Goal: Task Accomplishment & Management: Use online tool/utility

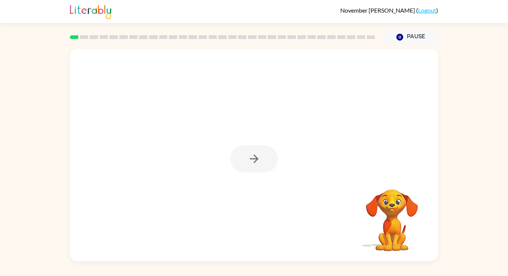
click at [259, 163] on div at bounding box center [254, 158] width 48 height 27
click at [259, 163] on icon "button" at bounding box center [254, 159] width 13 height 13
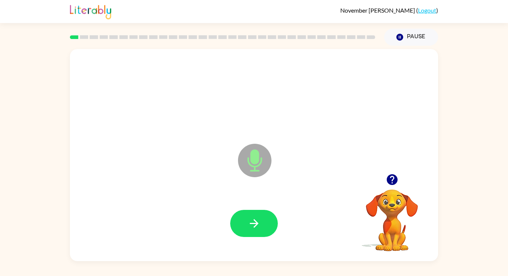
click at [251, 162] on icon "Microphone The Microphone is here when it is your turn to talk" at bounding box center [292, 170] width 112 height 56
click at [260, 221] on icon "button" at bounding box center [254, 223] width 13 height 13
click at [251, 166] on icon "Microphone The Microphone is here when it is your turn to talk" at bounding box center [292, 170] width 112 height 56
click at [255, 215] on button "button" at bounding box center [254, 223] width 48 height 27
click at [261, 231] on button "button" at bounding box center [254, 223] width 48 height 27
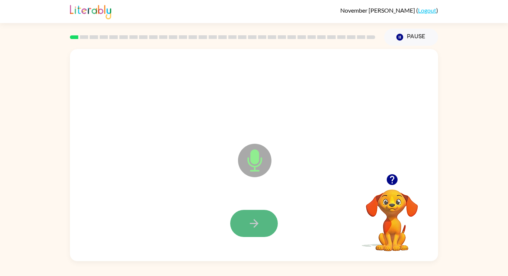
click at [258, 219] on icon "button" at bounding box center [254, 223] width 13 height 13
click at [268, 219] on button "button" at bounding box center [254, 223] width 48 height 27
click at [266, 218] on button "button" at bounding box center [254, 223] width 48 height 27
click at [266, 230] on button "button" at bounding box center [254, 223] width 48 height 27
click at [265, 230] on button "button" at bounding box center [254, 223] width 48 height 27
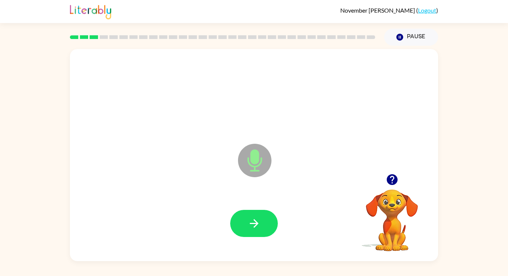
click at [265, 230] on button "button" at bounding box center [254, 223] width 48 height 27
click at [264, 230] on button "button" at bounding box center [254, 223] width 48 height 27
click at [260, 225] on icon "button" at bounding box center [254, 223] width 13 height 13
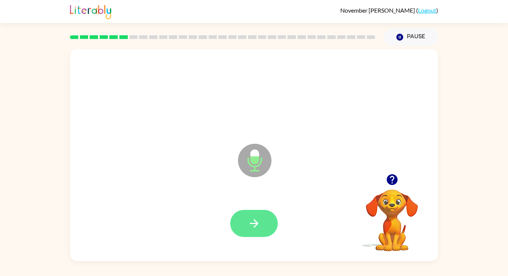
click at [260, 228] on icon "button" at bounding box center [254, 223] width 13 height 13
click at [261, 225] on button "button" at bounding box center [254, 223] width 48 height 27
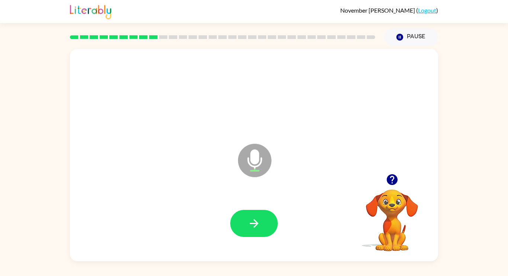
click at [261, 225] on button "button" at bounding box center [254, 223] width 48 height 27
click at [254, 224] on icon "button" at bounding box center [254, 223] width 13 height 13
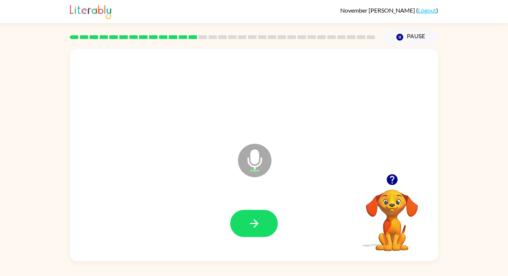
click at [254, 224] on icon "button" at bounding box center [254, 223] width 13 height 13
click at [388, 183] on icon "button" at bounding box center [391, 179] width 11 height 11
click at [259, 225] on icon "button" at bounding box center [254, 223] width 13 height 13
click at [391, 180] on icon "button" at bounding box center [391, 179] width 11 height 11
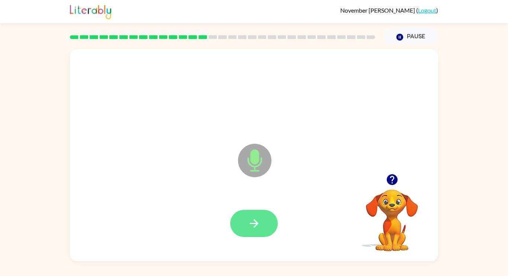
click at [255, 224] on icon "button" at bounding box center [254, 223] width 13 height 13
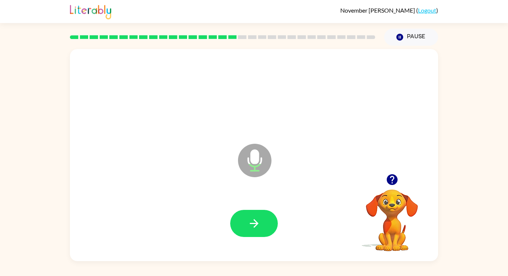
click at [255, 224] on icon "button" at bounding box center [254, 223] width 13 height 13
click at [255, 225] on icon "button" at bounding box center [254, 223] width 13 height 13
click at [390, 178] on icon "button" at bounding box center [392, 179] width 13 height 13
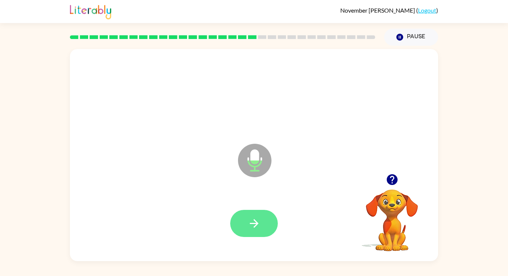
click at [260, 224] on icon "button" at bounding box center [254, 223] width 13 height 13
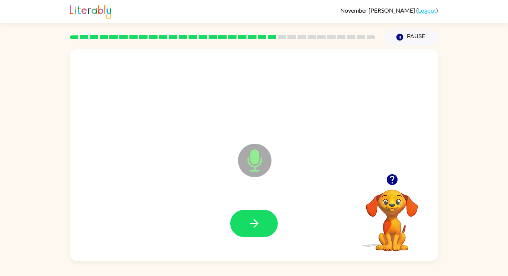
click at [260, 224] on icon "button" at bounding box center [254, 223] width 13 height 13
click at [389, 181] on icon "button" at bounding box center [391, 179] width 11 height 11
click at [261, 225] on button "button" at bounding box center [254, 223] width 48 height 27
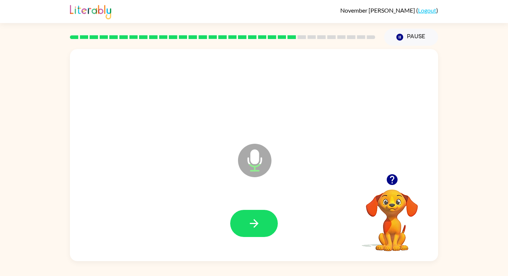
click at [261, 225] on button "button" at bounding box center [254, 223] width 48 height 27
click at [260, 225] on icon "button" at bounding box center [254, 223] width 13 height 13
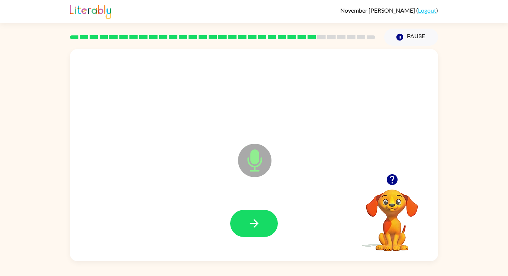
click at [260, 225] on icon "button" at bounding box center [254, 223] width 13 height 13
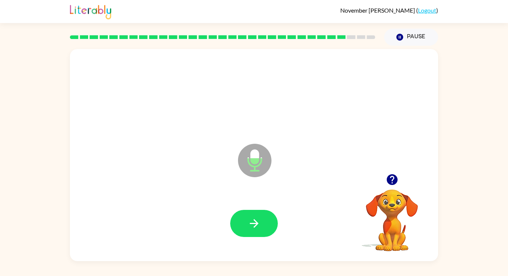
click at [260, 225] on icon "button" at bounding box center [254, 223] width 13 height 13
click at [391, 183] on icon "button" at bounding box center [391, 179] width 11 height 11
click at [263, 220] on button "button" at bounding box center [254, 223] width 48 height 27
click at [394, 174] on icon "button" at bounding box center [392, 179] width 13 height 13
click at [259, 229] on icon "button" at bounding box center [254, 223] width 13 height 13
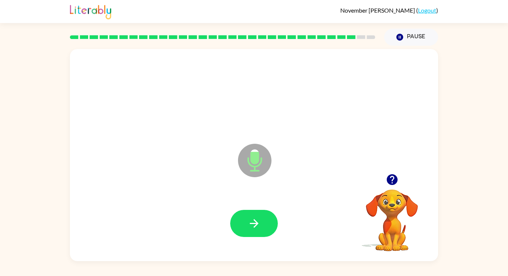
click at [259, 229] on icon "button" at bounding box center [254, 223] width 13 height 13
click at [388, 180] on icon "button" at bounding box center [391, 179] width 11 height 11
click at [262, 227] on button "button" at bounding box center [254, 223] width 48 height 27
